Goal: Information Seeking & Learning: Find specific fact

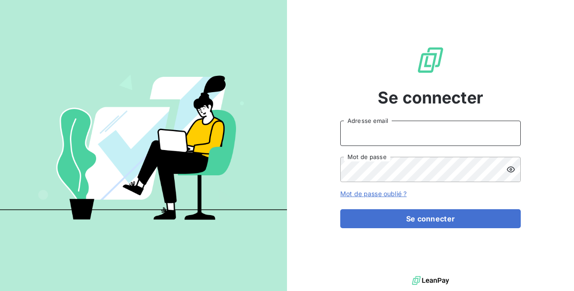
type input "[PERSON_NAME][EMAIL_ADDRESS][DOMAIN_NAME]"
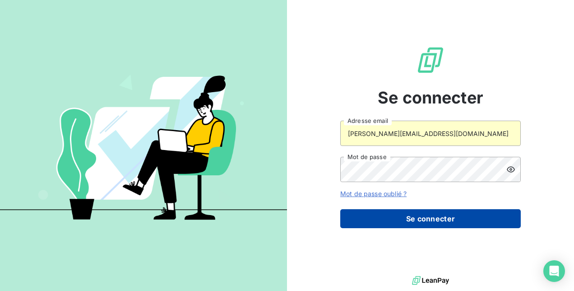
click at [377, 219] on button "Se connecter" at bounding box center [430, 218] width 181 height 19
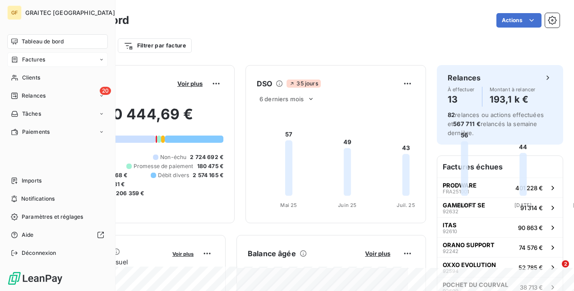
click at [17, 58] on icon at bounding box center [14, 59] width 5 height 6
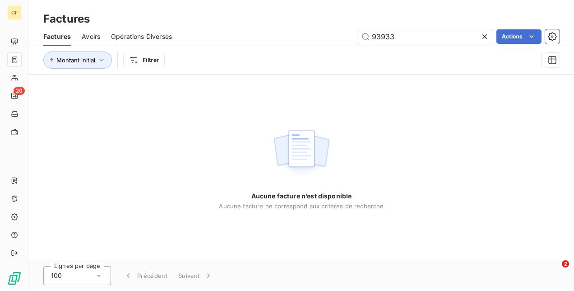
drag, startPoint x: 401, startPoint y: 38, endPoint x: 298, endPoint y: 38, distance: 103.4
click at [298, 38] on div "93933 Actions" at bounding box center [371, 36] width 377 height 14
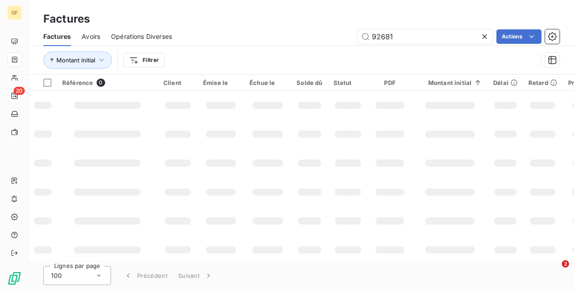
type input "92681"
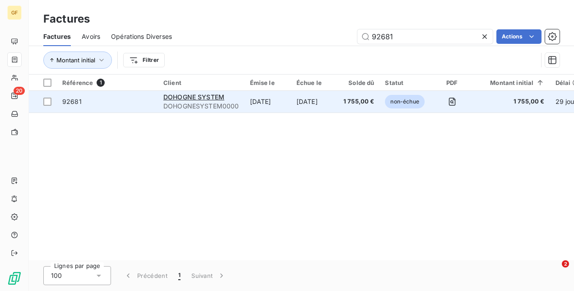
click at [300, 105] on td "[DATE]" at bounding box center [314, 102] width 47 height 22
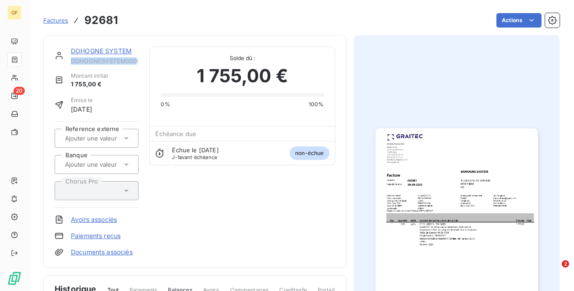
drag, startPoint x: 88, startPoint y: 62, endPoint x: 137, endPoint y: 62, distance: 48.8
click at [137, 62] on span "DOHOGNESYSTEM0000" at bounding box center [105, 60] width 68 height 7
copy span "DOHOGNESYSTEM000"
click at [61, 18] on span "Factures" at bounding box center [55, 20] width 25 height 7
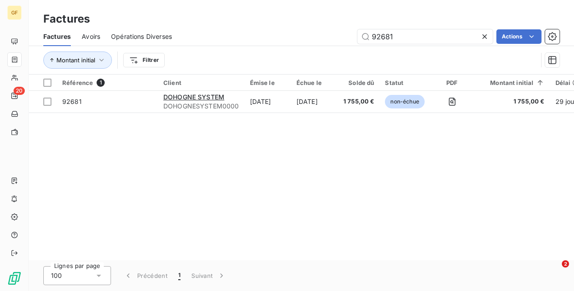
drag, startPoint x: 403, startPoint y: 34, endPoint x: 309, endPoint y: 39, distance: 94.5
click at [309, 39] on div "92681 Actions" at bounding box center [371, 36] width 377 height 14
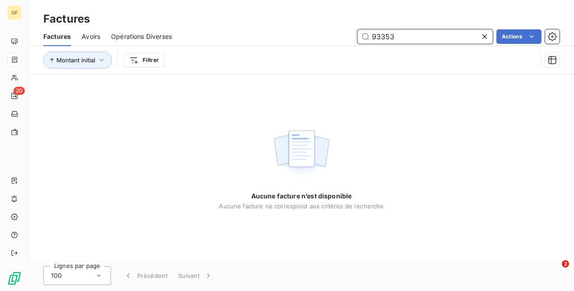
drag, startPoint x: 409, startPoint y: 42, endPoint x: 294, endPoint y: 40, distance: 115.2
click at [294, 40] on div "93353 Actions" at bounding box center [371, 36] width 377 height 14
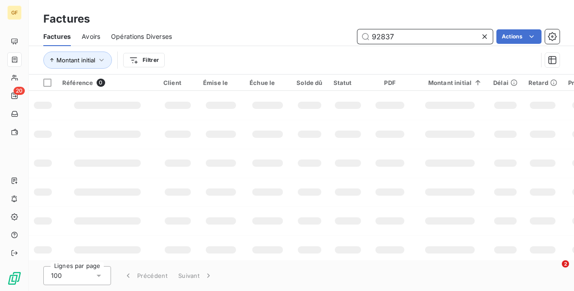
type input "92837"
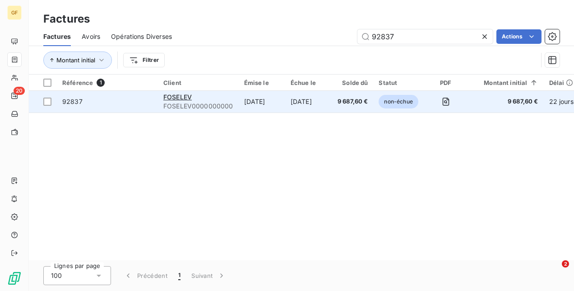
click at [132, 102] on span "92837" at bounding box center [107, 101] width 90 height 9
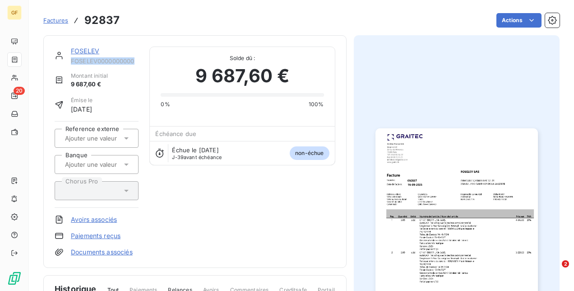
drag, startPoint x: 134, startPoint y: 58, endPoint x: 69, endPoint y: 60, distance: 65.0
click at [69, 60] on div "FOSELEV FOSELEV0000000000" at bounding box center [97, 55] width 84 height 18
copy span "FOSELEV0000000000"
click at [61, 20] on span "Factures" at bounding box center [55, 20] width 25 height 7
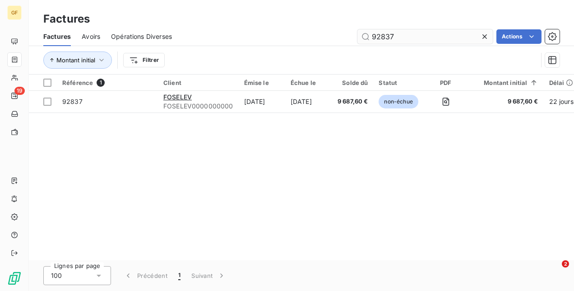
drag, startPoint x: 408, startPoint y: 36, endPoint x: 380, endPoint y: 35, distance: 28.0
click at [380, 35] on input "92837" at bounding box center [425, 36] width 135 height 14
type input "92760"
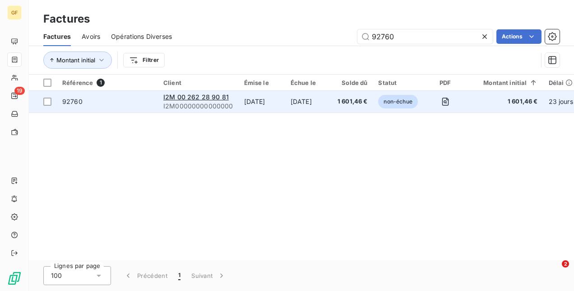
click at [171, 106] on span "I2M00000000000000" at bounding box center [198, 106] width 70 height 9
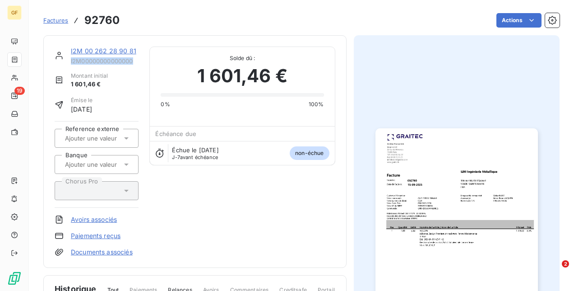
drag, startPoint x: 134, startPoint y: 58, endPoint x: 69, endPoint y: 63, distance: 65.2
click at [69, 63] on div "I2M 00 262 28 90 81 I2M00000000000000" at bounding box center [97, 55] width 84 height 18
copy span "I2M00000000000000"
click at [62, 22] on span "Factures" at bounding box center [55, 20] width 25 height 7
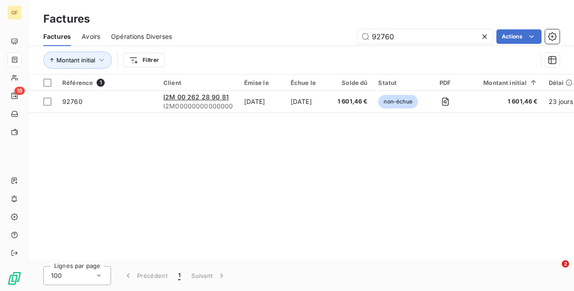
drag, startPoint x: 413, startPoint y: 34, endPoint x: 260, endPoint y: 28, distance: 153.6
click at [260, 28] on div "Factures Avoirs Opérations Diverses 92760 Actions" at bounding box center [301, 36] width 545 height 19
type input "92658"
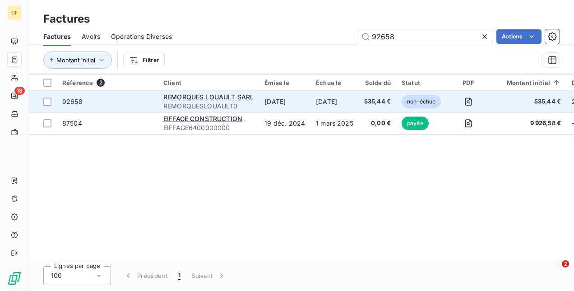
click at [142, 102] on span "92658" at bounding box center [107, 101] width 90 height 9
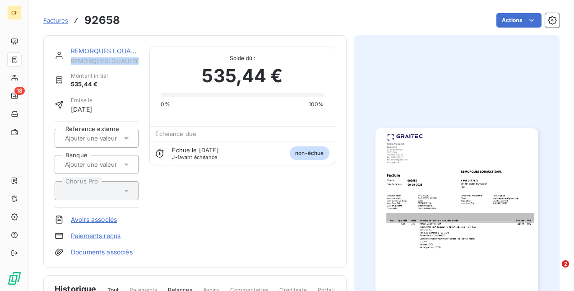
drag, startPoint x: 71, startPoint y: 60, endPoint x: 143, endPoint y: 61, distance: 71.4
click at [143, 61] on div "REMORQUES LOUAULT SARL REMORQUESLOUAULT0 Montant initial 535,44 € Émise le [DAT…" at bounding box center [195, 151] width 281 height 210
copy span "REMORQUESLOUAULT0"
click at [55, 22] on span "Factures" at bounding box center [55, 20] width 25 height 7
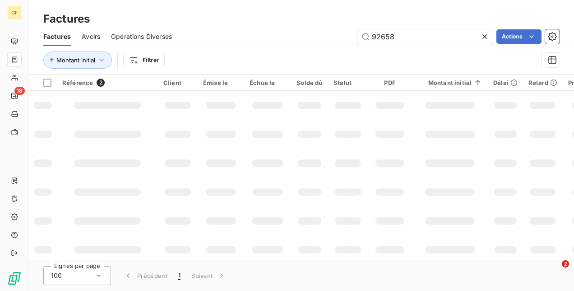
drag, startPoint x: 413, startPoint y: 33, endPoint x: 306, endPoint y: 31, distance: 106.6
click at [306, 31] on div "92658 Actions" at bounding box center [371, 36] width 377 height 14
type input "91977"
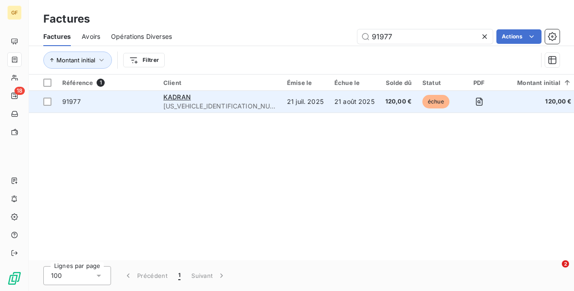
click at [202, 100] on div "KADRAN" at bounding box center [219, 97] width 113 height 9
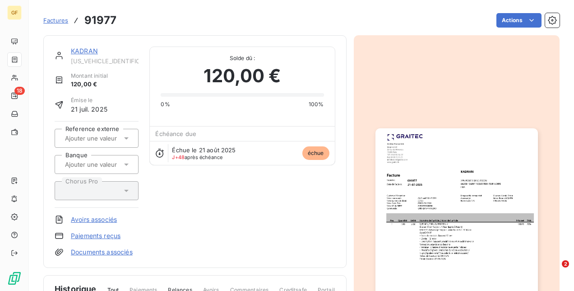
click at [60, 19] on span "Factures" at bounding box center [55, 20] width 25 height 7
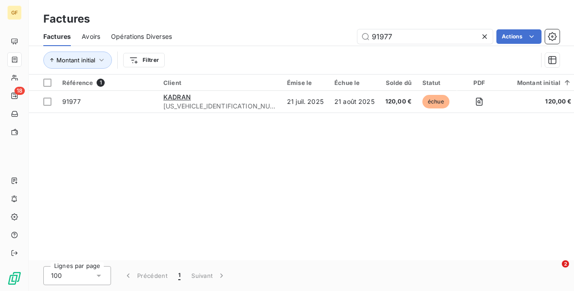
drag, startPoint x: 410, startPoint y: 34, endPoint x: 301, endPoint y: 34, distance: 109.7
click at [301, 34] on div "91977 Actions" at bounding box center [371, 36] width 377 height 14
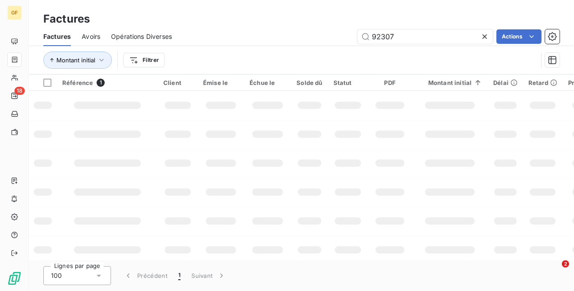
type input "92307"
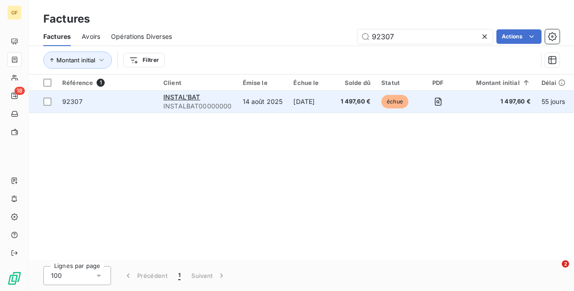
click at [216, 98] on div "INSTAL'BAT" at bounding box center [197, 97] width 69 height 9
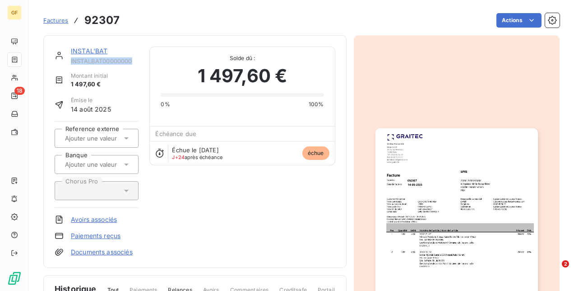
drag, startPoint x: 70, startPoint y: 60, endPoint x: 137, endPoint y: 62, distance: 66.4
click at [137, 62] on span "INSTALBAT00000000" at bounding box center [105, 60] width 68 height 7
copy span "INSTALBAT00000000"
click at [58, 20] on span "Factures" at bounding box center [55, 20] width 25 height 7
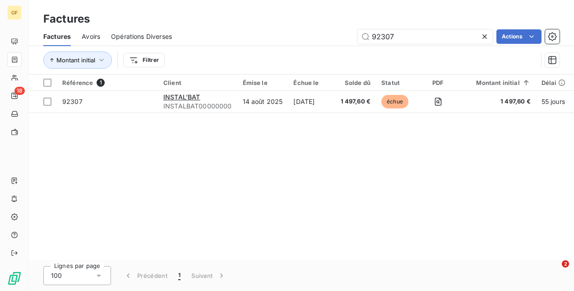
drag, startPoint x: 340, startPoint y: 28, endPoint x: 320, endPoint y: 27, distance: 20.8
click at [320, 27] on div "Factures Factures Avoirs Opérations Diverses 92307 Actions Montant initial Filt…" at bounding box center [301, 37] width 545 height 74
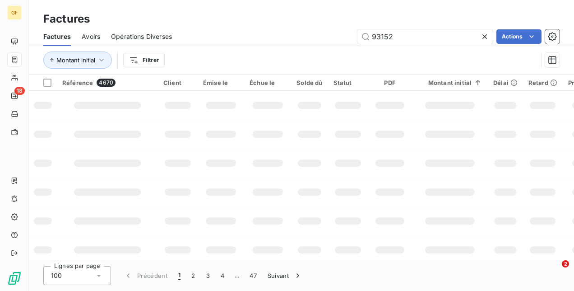
type input "93152"
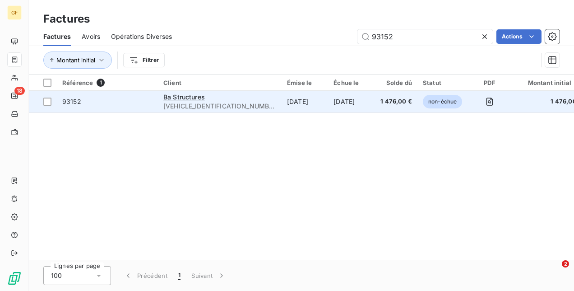
click at [209, 102] on span "[VEHICLE_IDENTIFICATION_NUMBER]" at bounding box center [219, 106] width 113 height 9
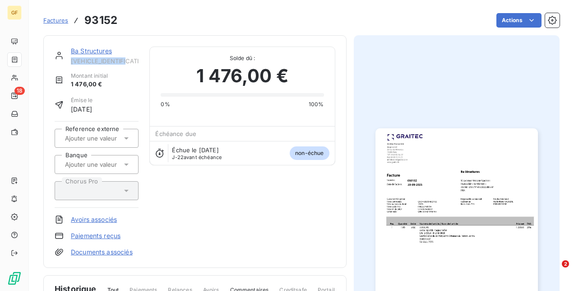
drag, startPoint x: 71, startPoint y: 59, endPoint x: 139, endPoint y: 62, distance: 67.8
click at [139, 62] on div "Ba Structures [VEHICLE_IDENTIFICATION_NUMBER] Montant initial 1 476,00 € Émise …" at bounding box center [195, 151] width 281 height 210
copy span "[VEHICLE_IDENTIFICATION_NUMBER]"
click at [39, 24] on section "Factures 93152 Actions Ba Structures [VEHICLE_IDENTIFICATION_NUMBER] Montant in…" at bounding box center [301, 145] width 545 height 291
click at [45, 23] on span "Factures" at bounding box center [55, 20] width 25 height 7
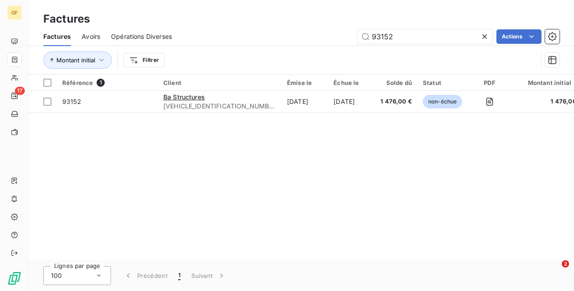
drag, startPoint x: 397, startPoint y: 33, endPoint x: 284, endPoint y: 28, distance: 113.9
click at [284, 28] on div "Factures Avoirs Opérations Diverses 93152 Actions" at bounding box center [301, 36] width 545 height 19
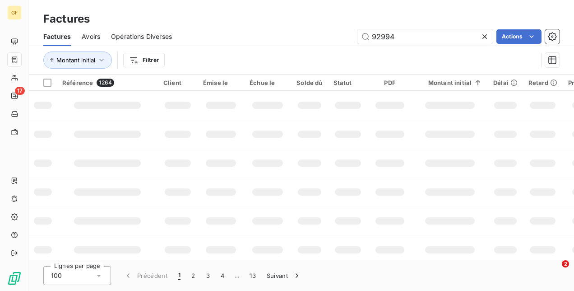
type input "92994"
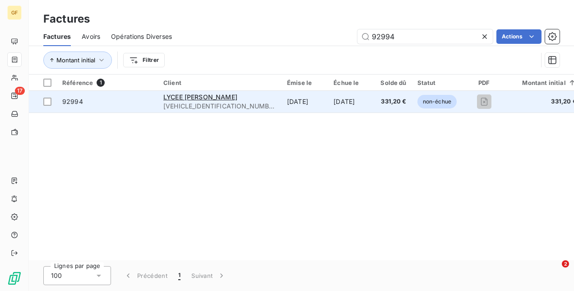
click at [152, 107] on td "92994" at bounding box center [107, 102] width 101 height 22
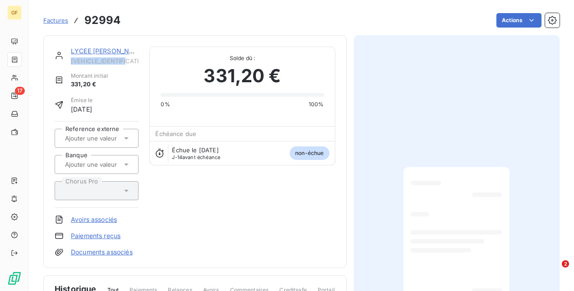
drag, startPoint x: 70, startPoint y: 60, endPoint x: 135, endPoint y: 62, distance: 64.6
click at [135, 62] on span "[VEHICLE_IDENTIFICATION_NUMBER]" at bounding box center [105, 60] width 68 height 7
copy span "[VEHICLE_IDENTIFICATION_NUMBER]"
drag, startPoint x: 85, startPoint y: 21, endPoint x: 128, endPoint y: 22, distance: 42.9
click at [128, 22] on div "Factures 92994 Actions" at bounding box center [301, 20] width 516 height 19
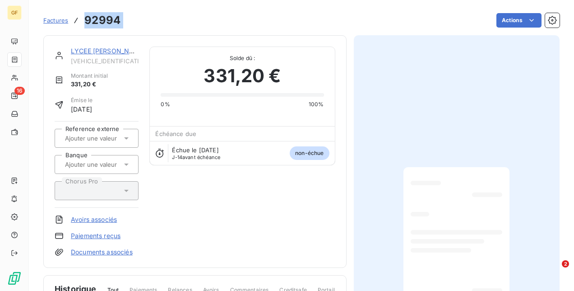
copy section "92994 Actions"
click at [55, 21] on span "Factures" at bounding box center [55, 20] width 25 height 7
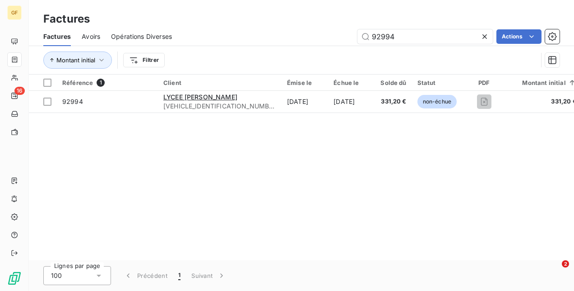
drag, startPoint x: 400, startPoint y: 33, endPoint x: 313, endPoint y: 27, distance: 87.3
click at [313, 27] on div "Factures Factures Avoirs Opérations Diverses 92994 Actions Montant initial Filt…" at bounding box center [301, 37] width 545 height 74
type input "92726"
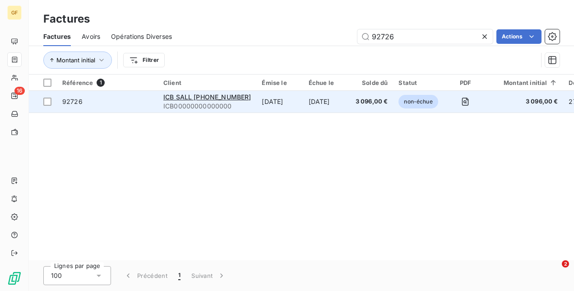
click at [104, 105] on span "92726" at bounding box center [107, 101] width 90 height 9
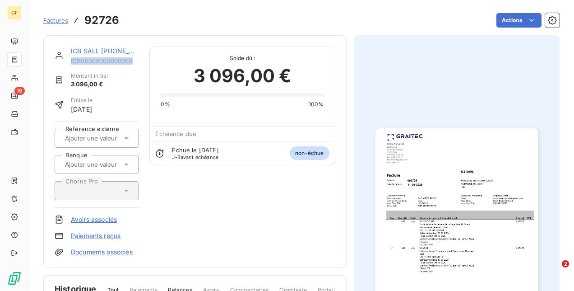
drag, startPoint x: 71, startPoint y: 60, endPoint x: 135, endPoint y: 60, distance: 64.1
click at [135, 60] on span "ICB00000000000000" at bounding box center [105, 60] width 68 height 7
copy span "ICB00000000000000"
click at [238, 200] on div "ICB SALL [PHONE_NUMBER] ICB00000000000000 Montant initial 3 096,00 € Émise le […" at bounding box center [195, 151] width 281 height 210
drag, startPoint x: 71, startPoint y: 61, endPoint x: 135, endPoint y: 60, distance: 63.7
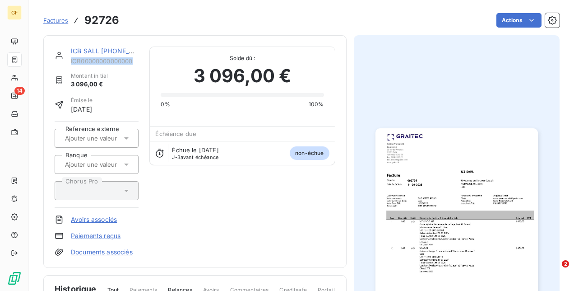
click at [135, 60] on span "ICB00000000000000" at bounding box center [105, 60] width 68 height 7
copy span "ICB00000000000000"
drag, startPoint x: 85, startPoint y: 21, endPoint x: 131, endPoint y: 20, distance: 46.5
click at [131, 20] on div "Factures 92726 Actions" at bounding box center [301, 20] width 516 height 19
click at [61, 17] on span "Factures" at bounding box center [55, 20] width 25 height 7
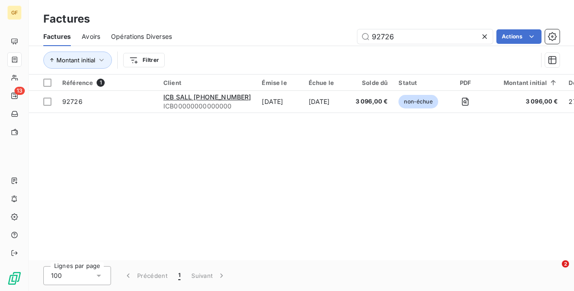
drag, startPoint x: 424, startPoint y: 36, endPoint x: 288, endPoint y: 33, distance: 135.9
click at [288, 33] on div "92726 Actions" at bounding box center [371, 36] width 377 height 14
type input "92961"
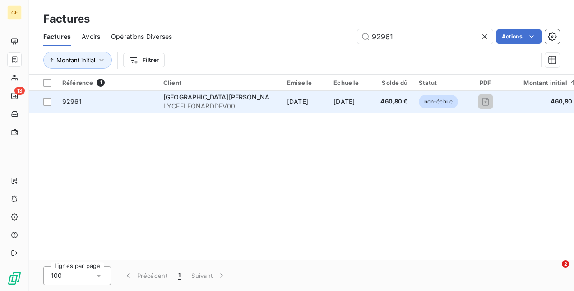
click at [282, 98] on td "[DATE]" at bounding box center [305, 102] width 46 height 22
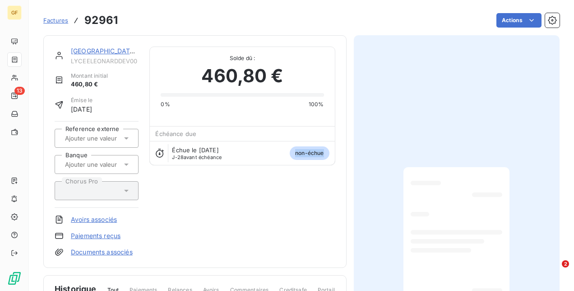
drag, startPoint x: 281, startPoint y: 174, endPoint x: 304, endPoint y: 204, distance: 38.0
click at [304, 204] on div "Lycée [PERSON_NAME] LYCEELEONARDDEV00 Montant initial 460,80 € Émise le [DATE] …" at bounding box center [195, 151] width 281 height 210
drag, startPoint x: 304, startPoint y: 204, endPoint x: 258, endPoint y: 209, distance: 46.7
click at [258, 209] on div "Lycée [PERSON_NAME] LYCEELEONARDDEV00 Montant initial 460,80 € Émise le [DATE] …" at bounding box center [195, 151] width 281 height 210
drag, startPoint x: 71, startPoint y: 61, endPoint x: 136, endPoint y: 64, distance: 65.1
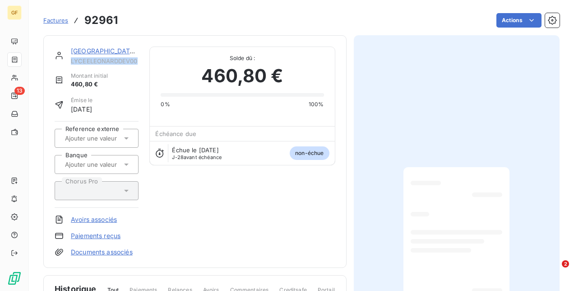
click at [136, 64] on span "LYCEELEONARDDEV00" at bounding box center [105, 60] width 68 height 7
click at [59, 20] on span "Factures" at bounding box center [55, 20] width 25 height 7
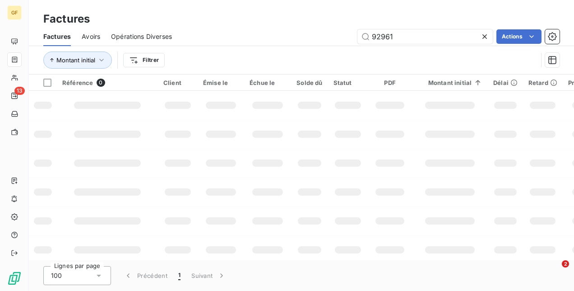
drag, startPoint x: 413, startPoint y: 37, endPoint x: 288, endPoint y: 38, distance: 124.6
click at [288, 38] on div "92961 Actions" at bounding box center [371, 36] width 377 height 14
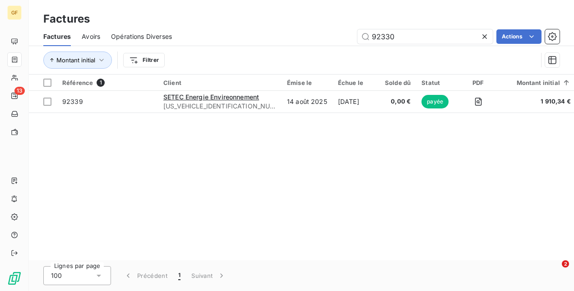
type input "92330"
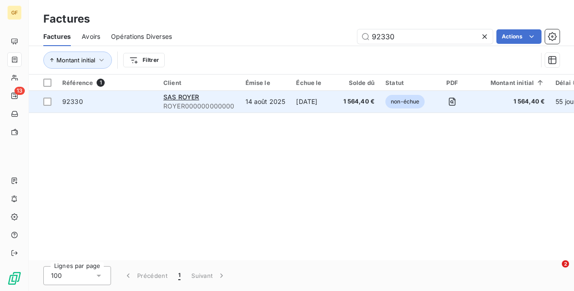
click at [212, 102] on span "ROYER000000000000" at bounding box center [198, 106] width 71 height 9
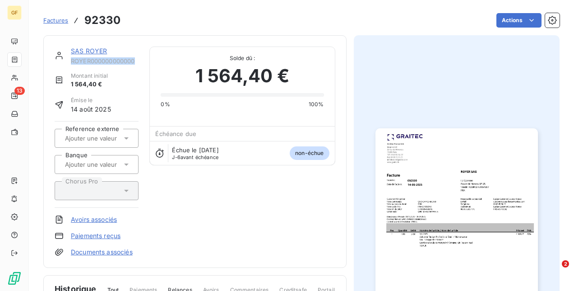
drag, startPoint x: 137, startPoint y: 61, endPoint x: 70, endPoint y: 60, distance: 66.8
click at [71, 60] on span "ROYER000000000000" at bounding box center [105, 60] width 68 height 7
click at [64, 18] on span "Factures" at bounding box center [55, 20] width 25 height 7
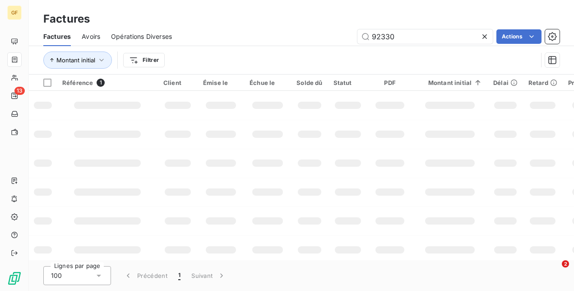
drag, startPoint x: 349, startPoint y: 34, endPoint x: 286, endPoint y: 25, distance: 63.4
click at [286, 33] on div "92330 Actions" at bounding box center [371, 36] width 377 height 14
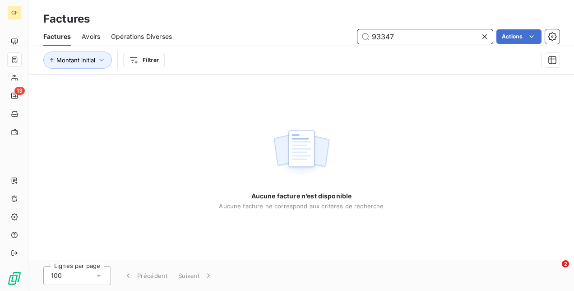
drag, startPoint x: 397, startPoint y: 40, endPoint x: 253, endPoint y: 47, distance: 144.7
click at [254, 48] on div "Factures Avoirs Opérations Diverses 93347 Actions Montant initial Filtrer" at bounding box center [301, 50] width 545 height 47
type input "92629"
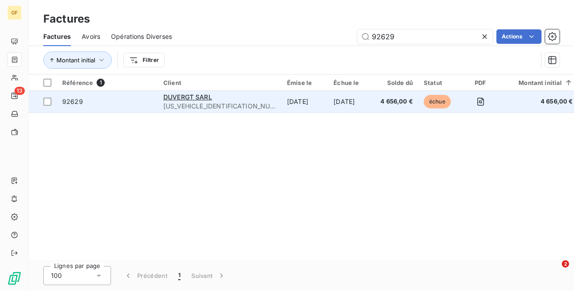
click at [163, 109] on td "DUVERGT SARL [US_VEHICLE_IDENTIFICATION_NUMBER]" at bounding box center [220, 102] width 124 height 22
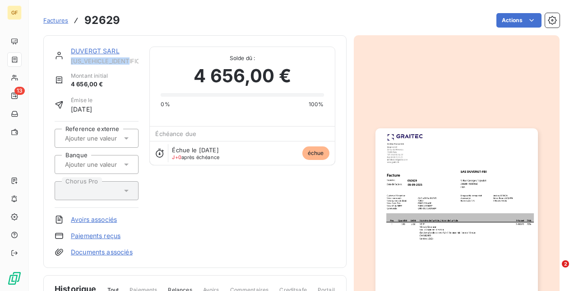
drag, startPoint x: 70, startPoint y: 61, endPoint x: 139, endPoint y: 63, distance: 68.6
click at [139, 63] on div "DUVERGT SARL [US_VEHICLE_IDENTIFICATION_NUMBER] Montant initial 4 656,00 € Émis…" at bounding box center [195, 151] width 281 height 210
click at [60, 21] on span "Factures" at bounding box center [55, 20] width 25 height 7
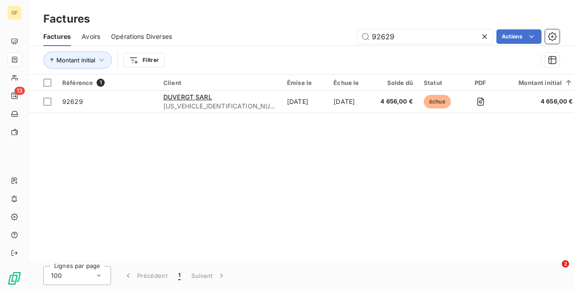
click at [328, 31] on div "92629 Actions" at bounding box center [371, 36] width 377 height 14
type input "93051"
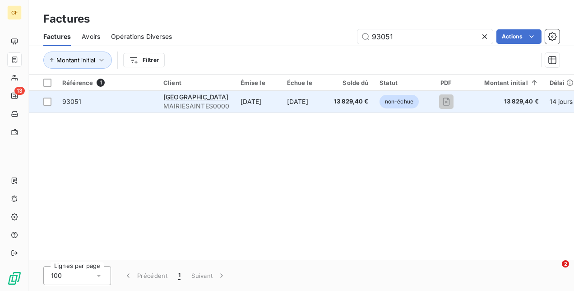
click at [245, 96] on td "[DATE]" at bounding box center [258, 102] width 46 height 22
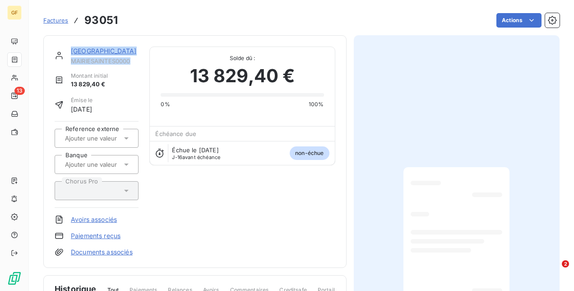
drag, startPoint x: 132, startPoint y: 60, endPoint x: 61, endPoint y: 61, distance: 70.9
click at [61, 61] on div "[GEOGRAPHIC_DATA]" at bounding box center [97, 55] width 84 height 18
drag, startPoint x: 61, startPoint y: 61, endPoint x: 121, endPoint y: 62, distance: 60.0
click at [121, 62] on span "MAIRIESAINTES0000" at bounding box center [105, 60] width 68 height 7
click at [131, 61] on span "MAIRIESAINTES0000" at bounding box center [105, 60] width 68 height 7
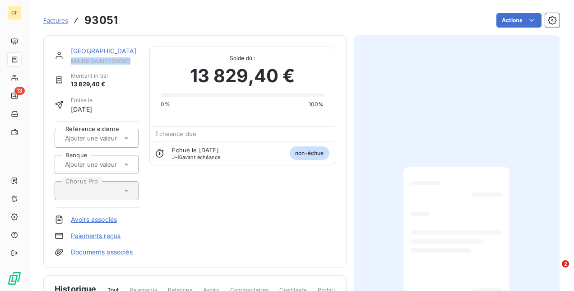
drag, startPoint x: 131, startPoint y: 59, endPoint x: 70, endPoint y: 64, distance: 61.2
click at [71, 64] on span "MAIRIESAINTES0000" at bounding box center [105, 60] width 68 height 7
drag, startPoint x: 119, startPoint y: 19, endPoint x: 86, endPoint y: 18, distance: 33.4
click at [86, 18] on div "Factures 93051 Actions" at bounding box center [301, 20] width 516 height 19
click at [59, 17] on span "Factures" at bounding box center [55, 20] width 25 height 7
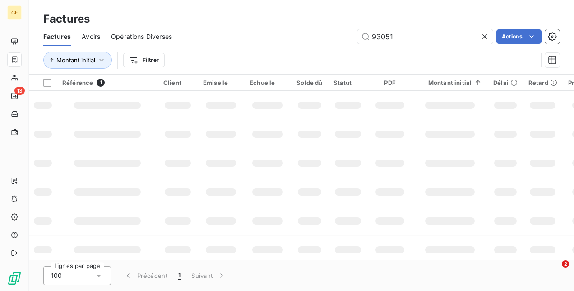
drag, startPoint x: 331, startPoint y: 31, endPoint x: 274, endPoint y: 31, distance: 57.3
click at [274, 31] on div "93051 Actions" at bounding box center [371, 36] width 377 height 14
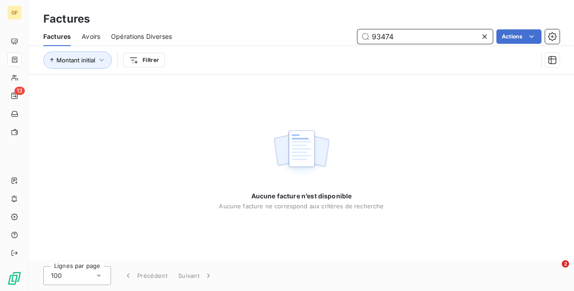
drag, startPoint x: 413, startPoint y: 37, endPoint x: 312, endPoint y: 26, distance: 101.3
click at [312, 26] on div "Factures Factures Avoirs Opérations Diverses 93474 Actions Montant initial Filt…" at bounding box center [301, 37] width 545 height 74
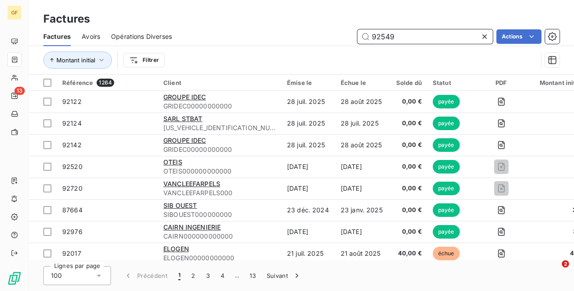
type input "92549"
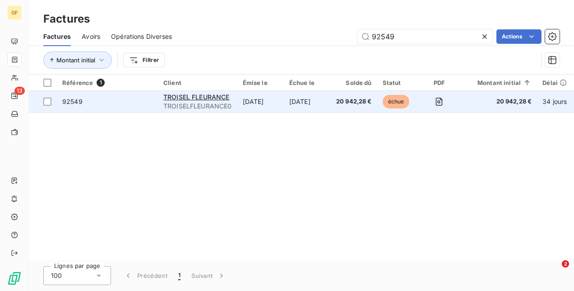
click at [274, 103] on td "[DATE]" at bounding box center [260, 102] width 46 height 22
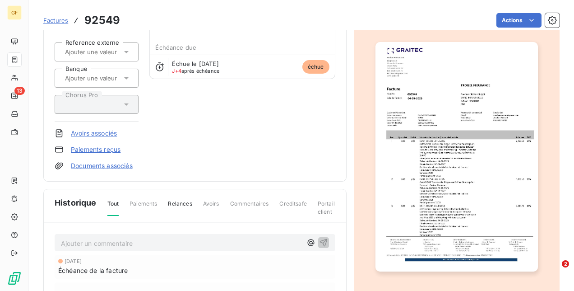
scroll to position [70, 0]
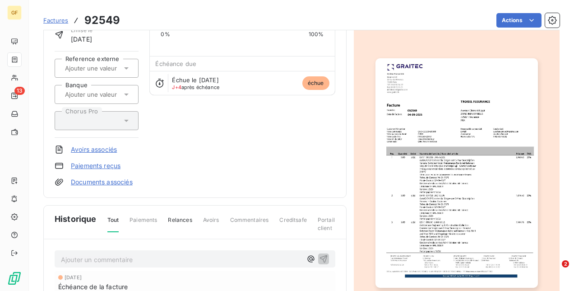
click at [208, 158] on div "TROISEL FLEURANCE TROISELFLEURANCE0 Montant initial 20 942,28 € Émise le [DATE]…" at bounding box center [195, 82] width 281 height 210
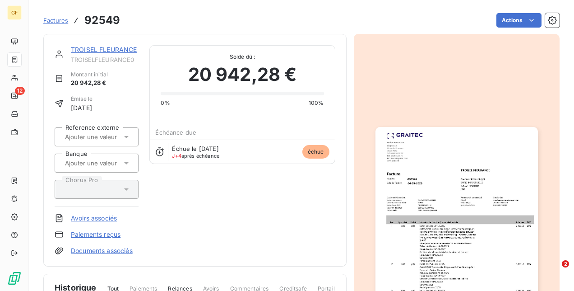
scroll to position [0, 0]
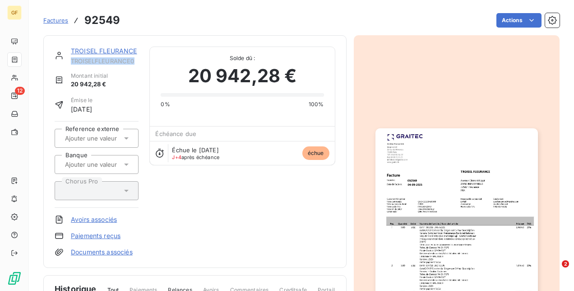
drag, startPoint x: 71, startPoint y: 60, endPoint x: 133, endPoint y: 59, distance: 61.9
click at [133, 59] on span "TROISELFLEURANCE0" at bounding box center [105, 60] width 68 height 7
drag, startPoint x: 82, startPoint y: 19, endPoint x: 124, endPoint y: 20, distance: 42.0
click at [124, 20] on div "Factures 92549 Actions" at bounding box center [301, 20] width 516 height 19
click at [64, 22] on span "Factures" at bounding box center [55, 20] width 25 height 7
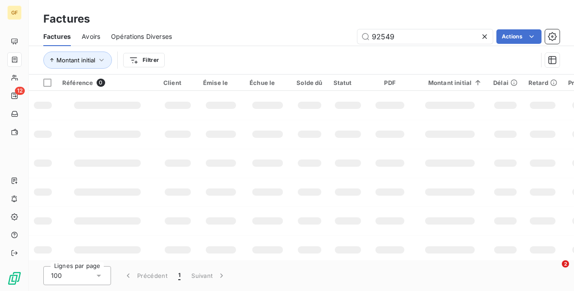
drag, startPoint x: 403, startPoint y: 40, endPoint x: 305, endPoint y: 40, distance: 98.0
click at [305, 40] on div "92549 Actions" at bounding box center [371, 36] width 377 height 14
type input "92474"
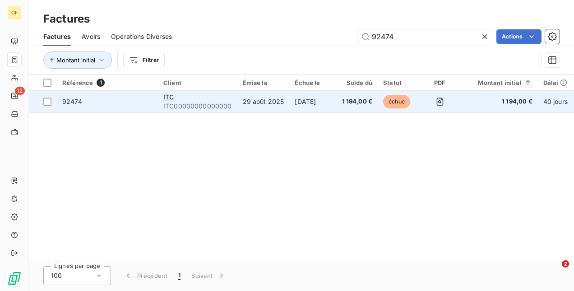
click at [183, 91] on td "ITC ITC00000000000000" at bounding box center [197, 102] width 79 height 22
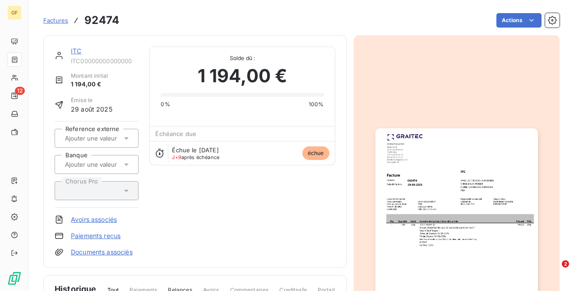
click at [55, 23] on span "Factures" at bounding box center [55, 20] width 25 height 7
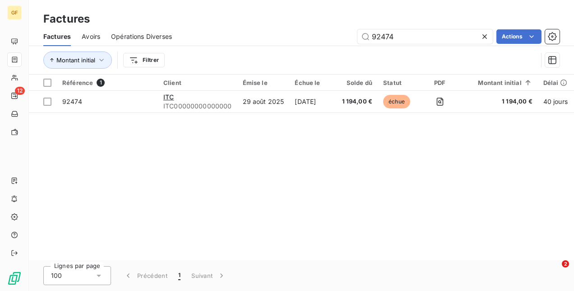
drag, startPoint x: 415, startPoint y: 37, endPoint x: 308, endPoint y: 31, distance: 107.2
click at [310, 31] on div "92474 Actions" at bounding box center [371, 36] width 377 height 14
type input "92677"
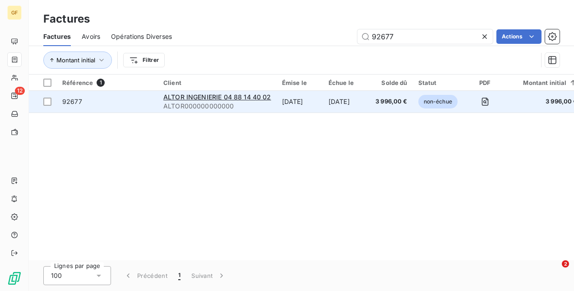
click at [149, 99] on span "92677" at bounding box center [107, 101] width 90 height 9
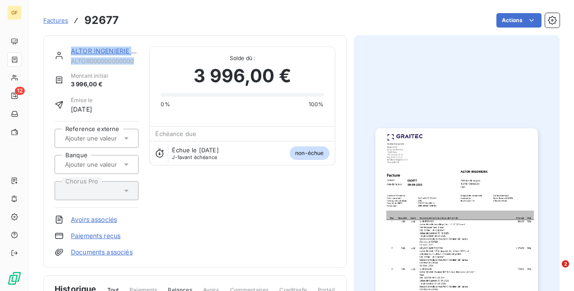
drag, startPoint x: 136, startPoint y: 62, endPoint x: 66, endPoint y: 63, distance: 70.0
click at [66, 63] on div "ALTOR INGENIERIE 04 88 14 40 02 ALTOR000000000000" at bounding box center [97, 55] width 84 height 18
drag, startPoint x: 136, startPoint y: 60, endPoint x: 71, endPoint y: 61, distance: 65.0
click at [71, 61] on span "ALTOR000000000000" at bounding box center [105, 60] width 68 height 7
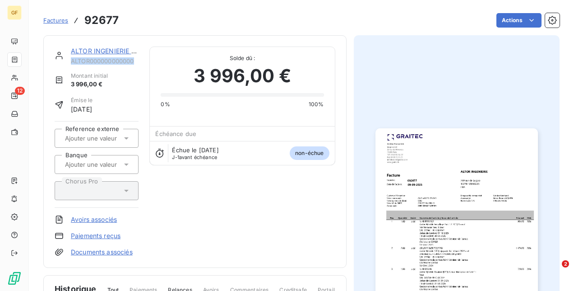
click at [54, 19] on span "Factures" at bounding box center [55, 20] width 25 height 7
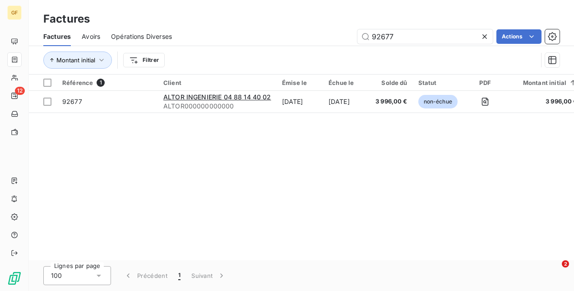
drag, startPoint x: 398, startPoint y: 35, endPoint x: 317, endPoint y: 31, distance: 80.5
click at [317, 31] on div "92677 Actions" at bounding box center [371, 36] width 377 height 14
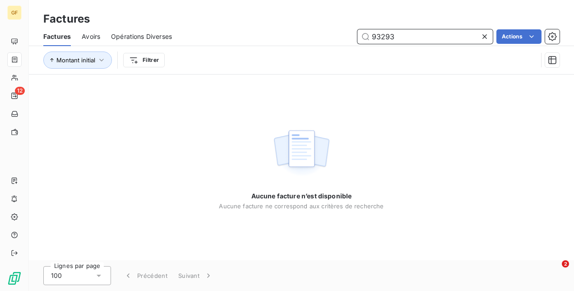
drag, startPoint x: 325, startPoint y: 33, endPoint x: 283, endPoint y: 30, distance: 42.1
click at [283, 30] on div "93293 Actions" at bounding box center [371, 36] width 377 height 14
type input "92736"
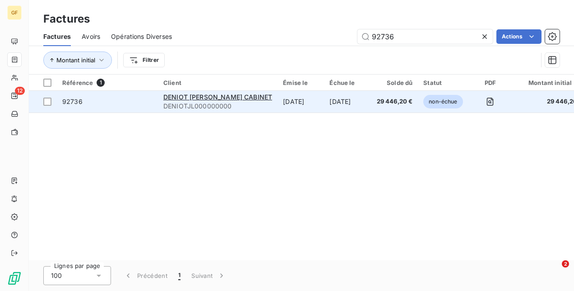
click at [134, 101] on span "92736" at bounding box center [107, 101] width 90 height 9
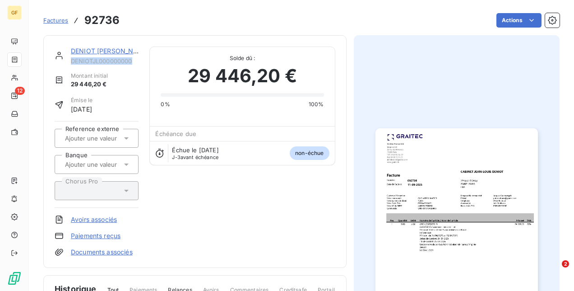
drag, startPoint x: 69, startPoint y: 60, endPoint x: 133, endPoint y: 64, distance: 63.8
click at [133, 64] on div "DENIOT [PERSON_NAME] CABINET DENIOTJL000000000" at bounding box center [97, 55] width 84 height 18
click at [56, 23] on span "Factures" at bounding box center [55, 20] width 25 height 7
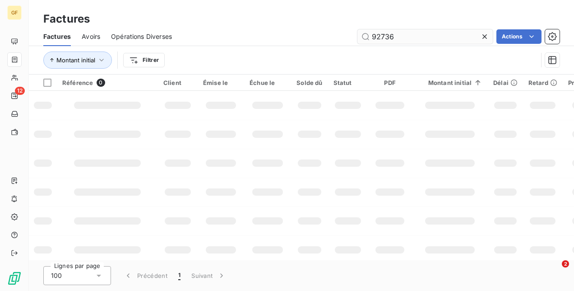
click at [391, 40] on input "92736" at bounding box center [425, 36] width 135 height 14
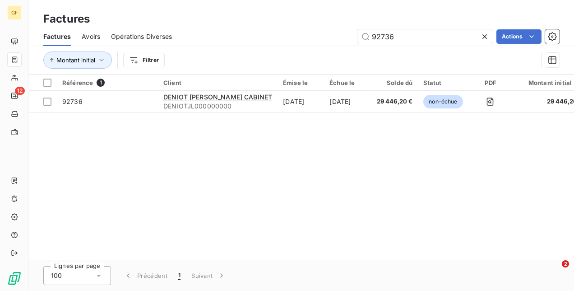
drag, startPoint x: 395, startPoint y: 40, endPoint x: 306, endPoint y: 30, distance: 89.0
click at [306, 30] on div "92736 Actions" at bounding box center [371, 36] width 377 height 14
type input "92277"
